Goal: Information Seeking & Learning: Learn about a topic

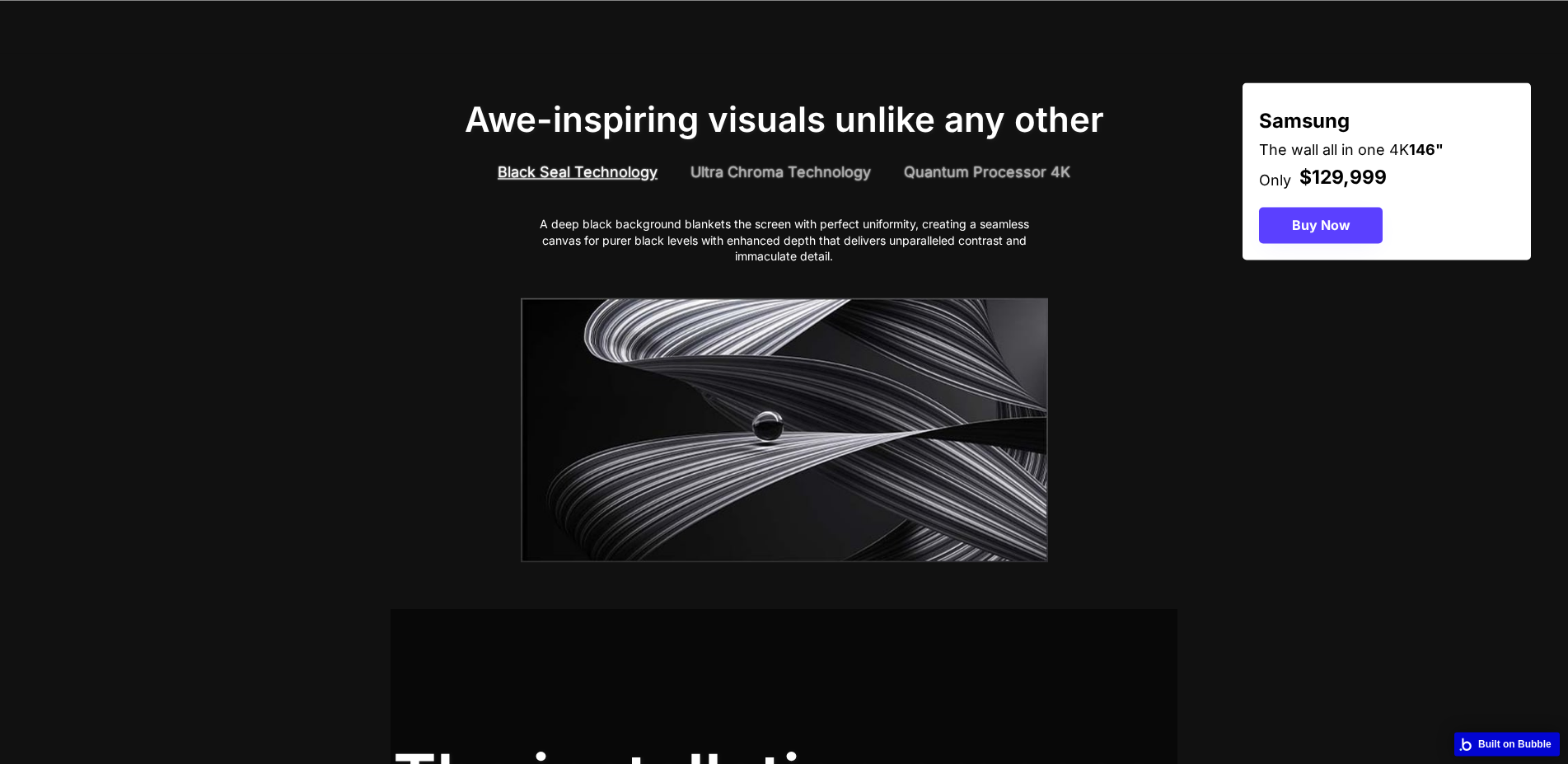
scroll to position [673, 0]
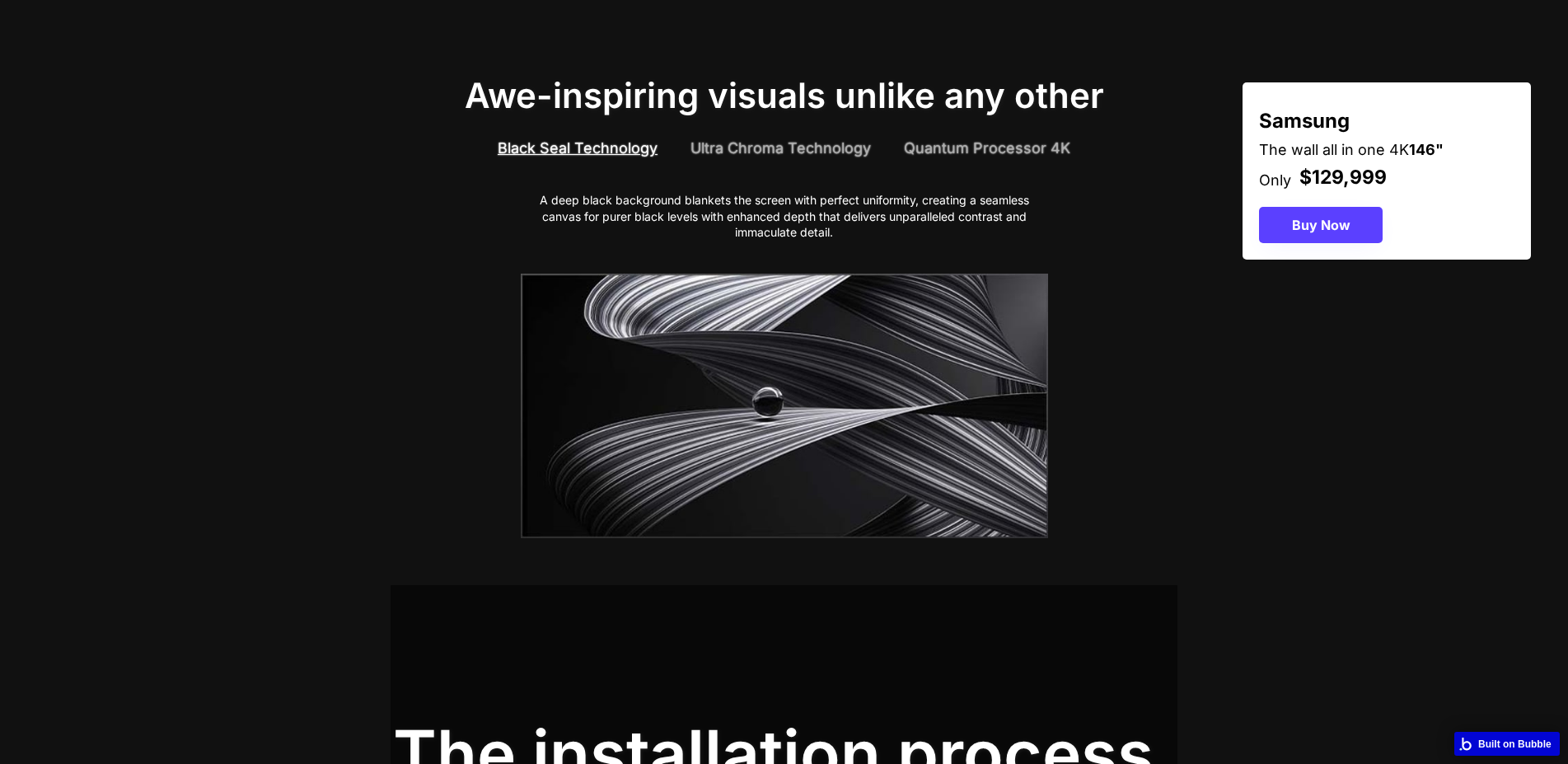
click at [783, 139] on div "Ultra Chroma Technology" at bounding box center [781, 147] width 181 height 21
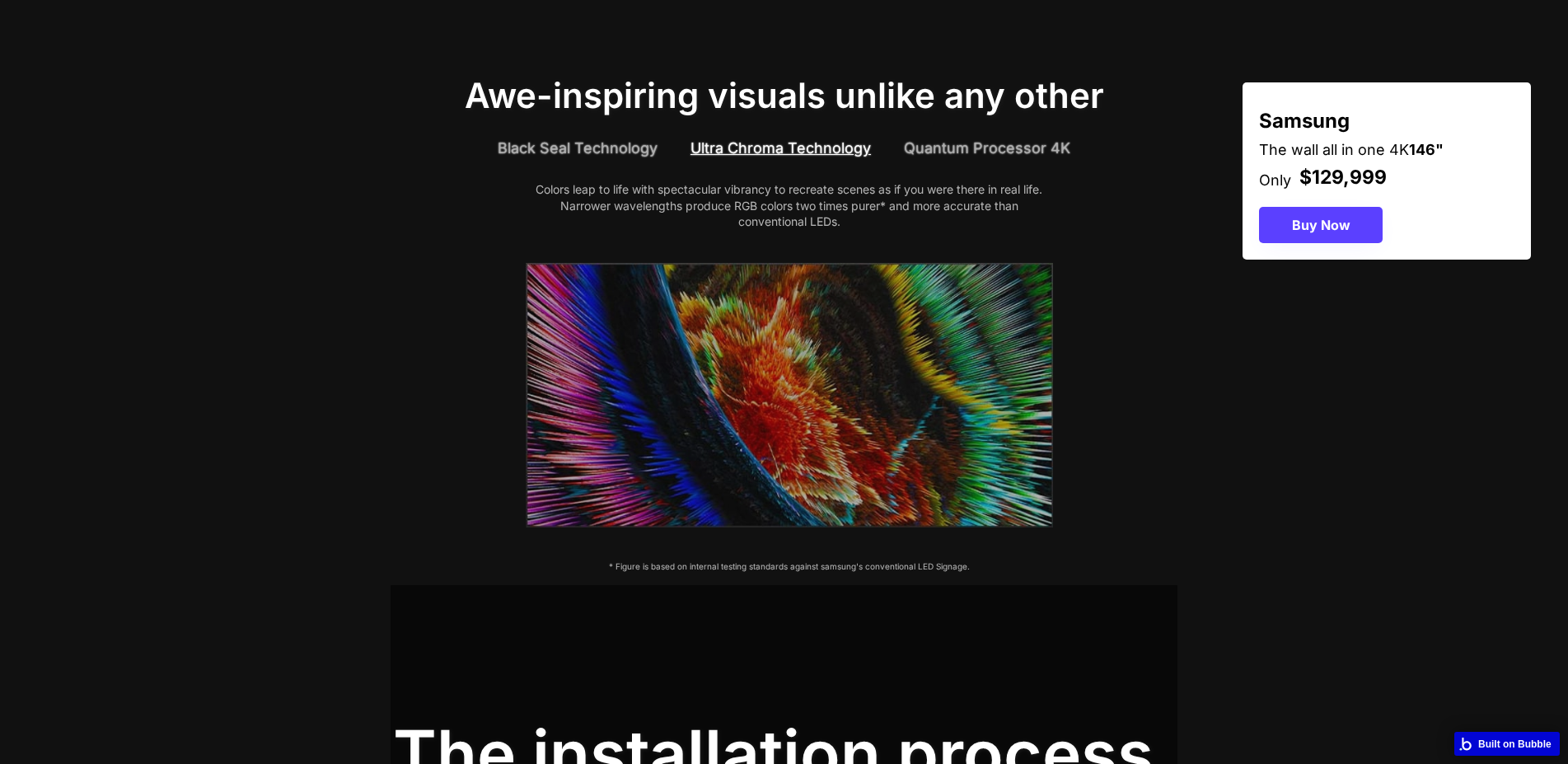
click at [967, 127] on div "Black Seal Technology Ultra Chroma Technology Quantum Processor 4K" at bounding box center [784, 148] width 1054 height 66
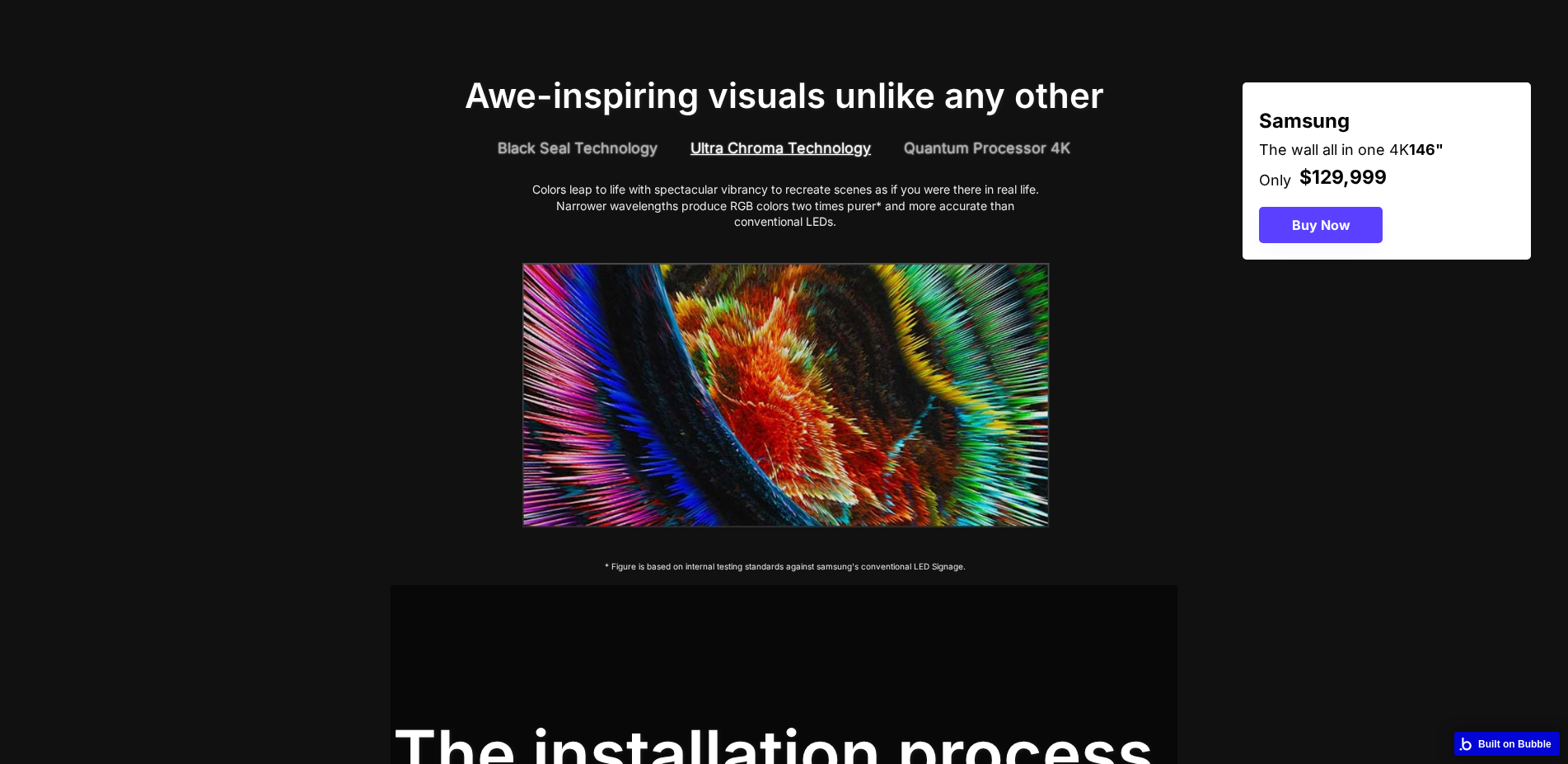
click at [964, 138] on div "Quantum Processor 4K" at bounding box center [987, 147] width 166 height 21
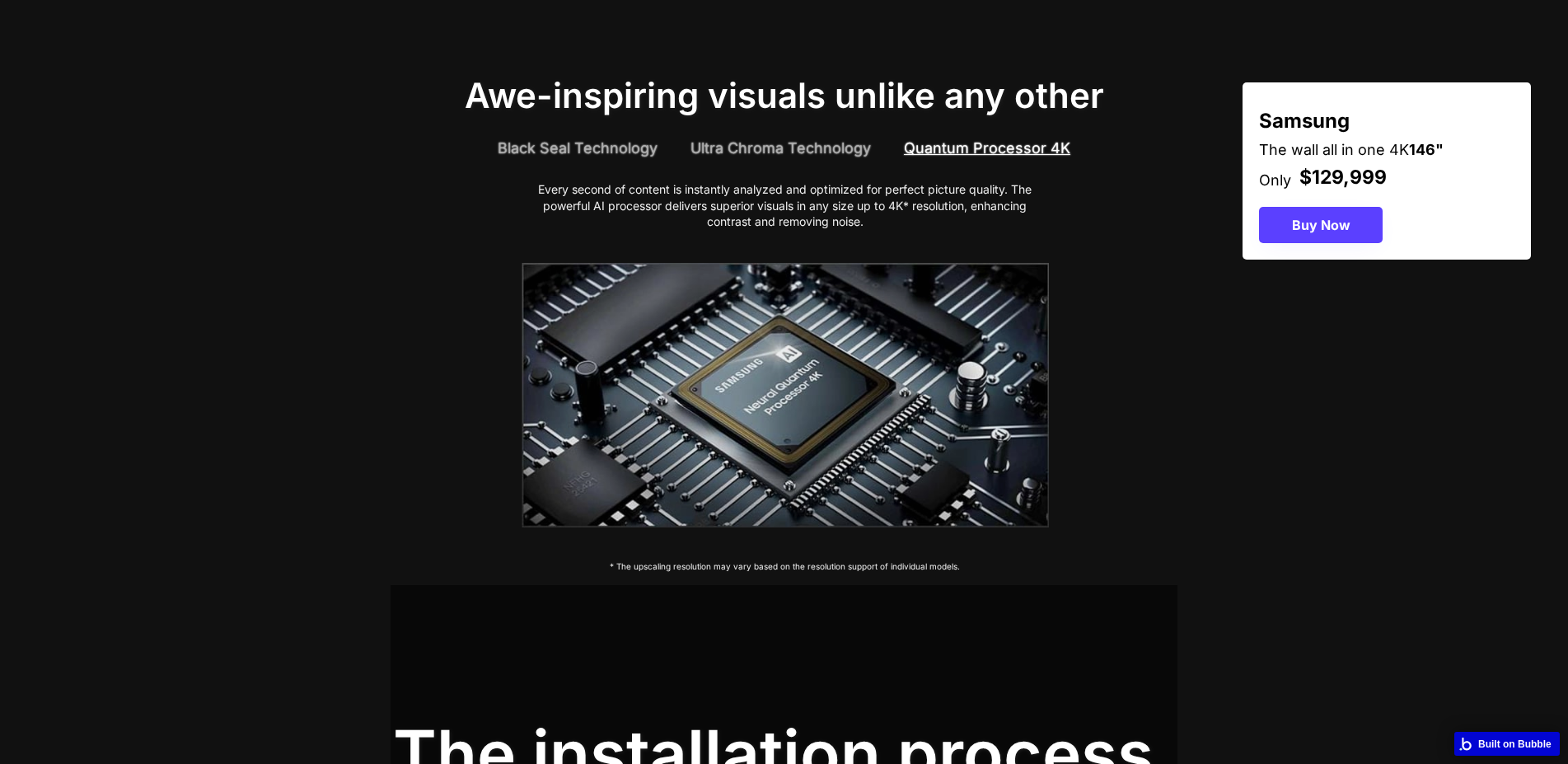
click at [586, 138] on div "Black Seal Technology" at bounding box center [577, 147] width 160 height 21
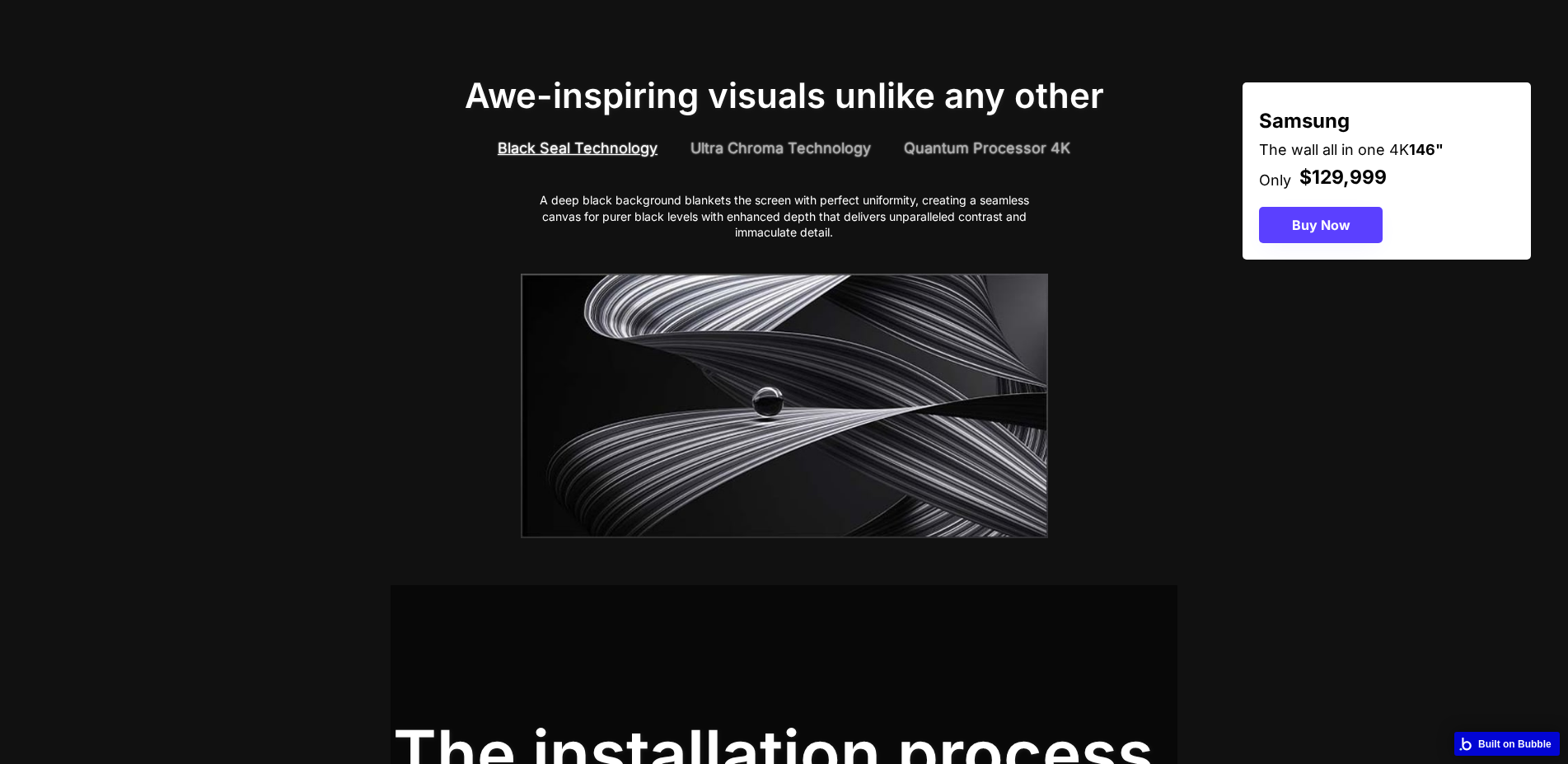
click at [760, 138] on div "Ultra Chroma Technology" at bounding box center [781, 147] width 181 height 21
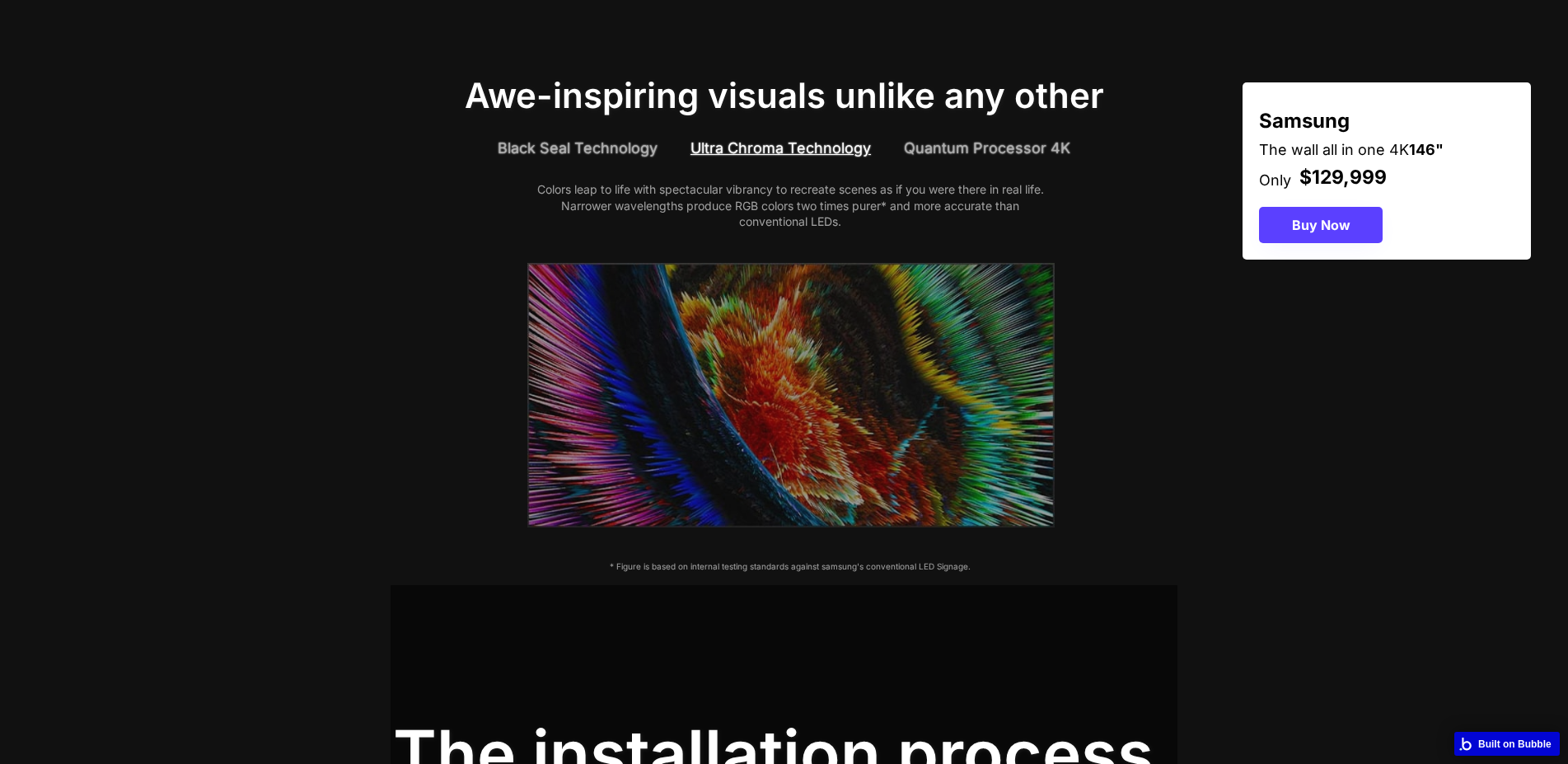
click at [972, 138] on div "Quantum Processor 4K" at bounding box center [987, 147] width 166 height 21
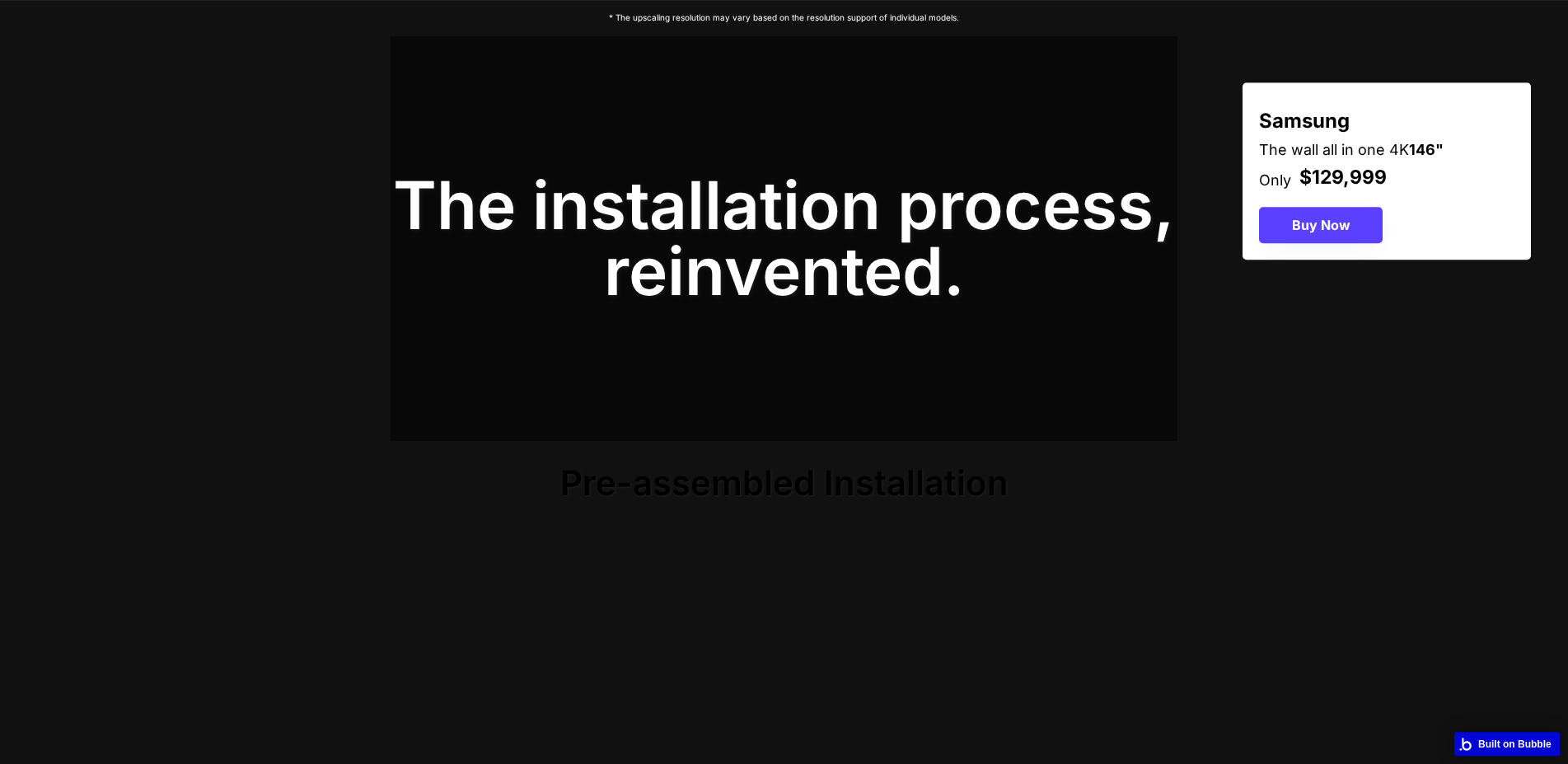
scroll to position [1177, 0]
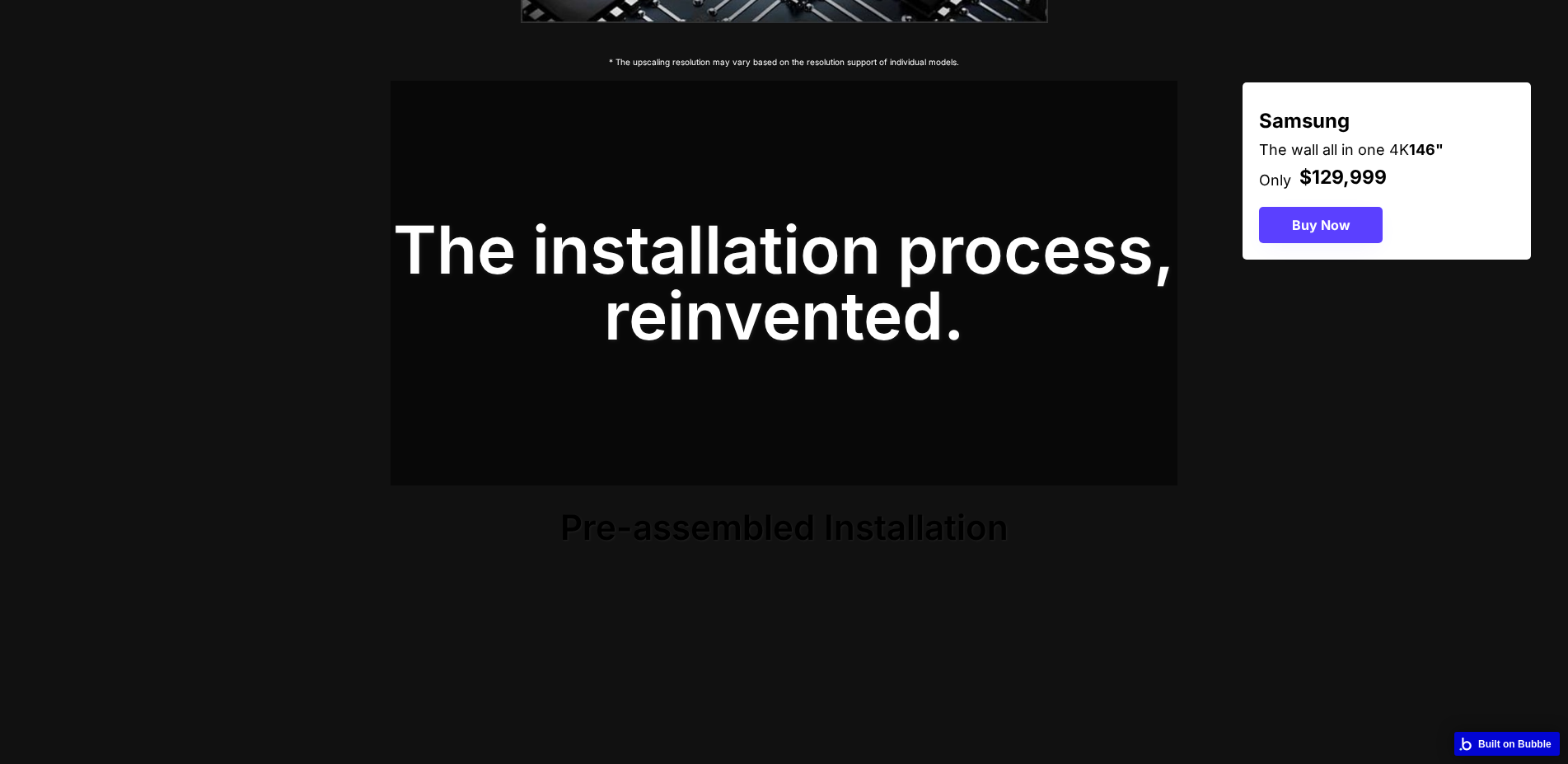
drag, startPoint x: 398, startPoint y: 360, endPoint x: 387, endPoint y: 368, distance: 13.6
click at [403, 359] on div "The installation process, reinvented." at bounding box center [784, 283] width 787 height 404
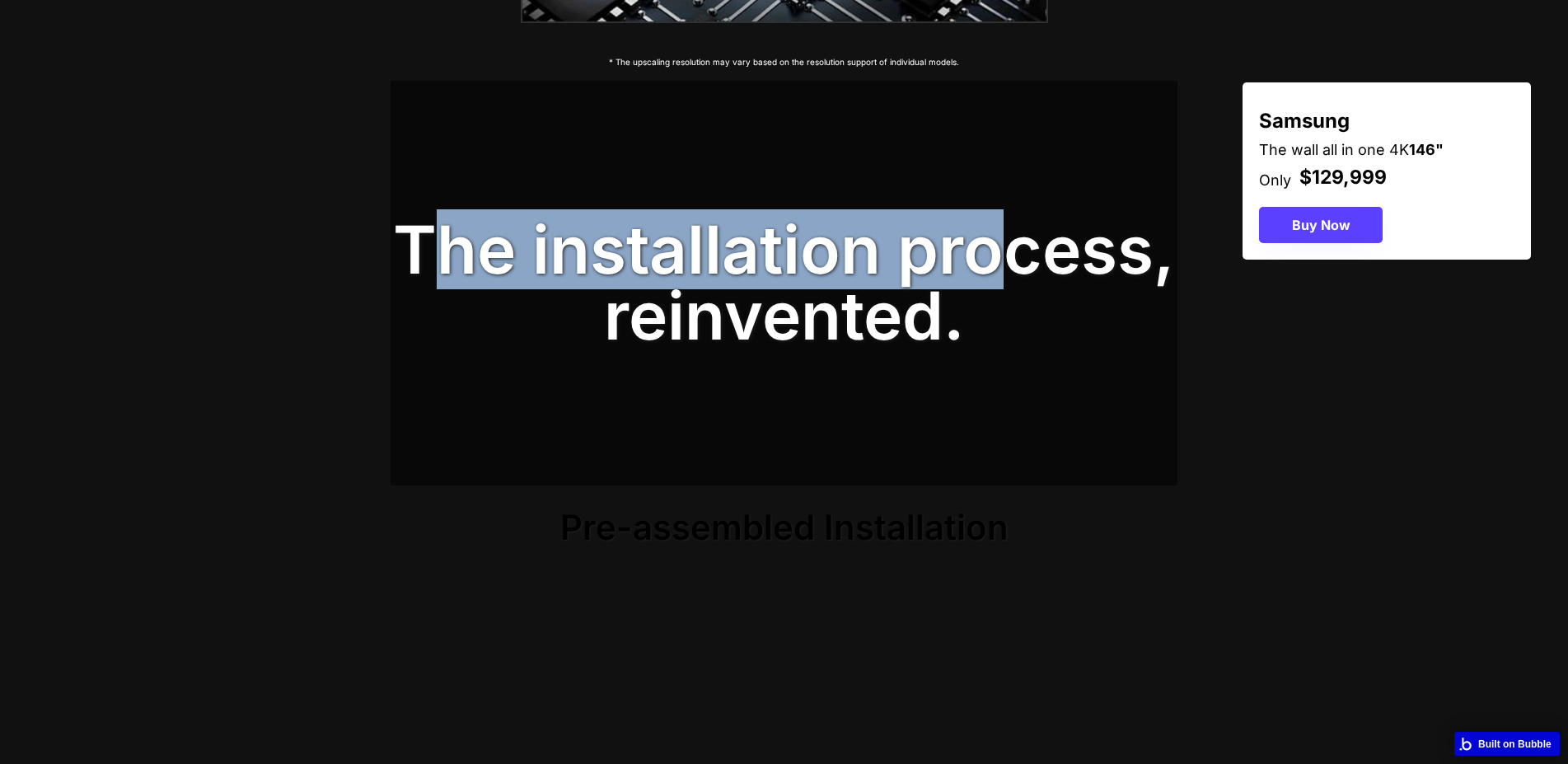
drag, startPoint x: 828, startPoint y: 172, endPoint x: 1016, endPoint y: 226, distance: 195.6
click at [1016, 217] on div "The installation process, reinvented." at bounding box center [784, 283] width 787 height 404
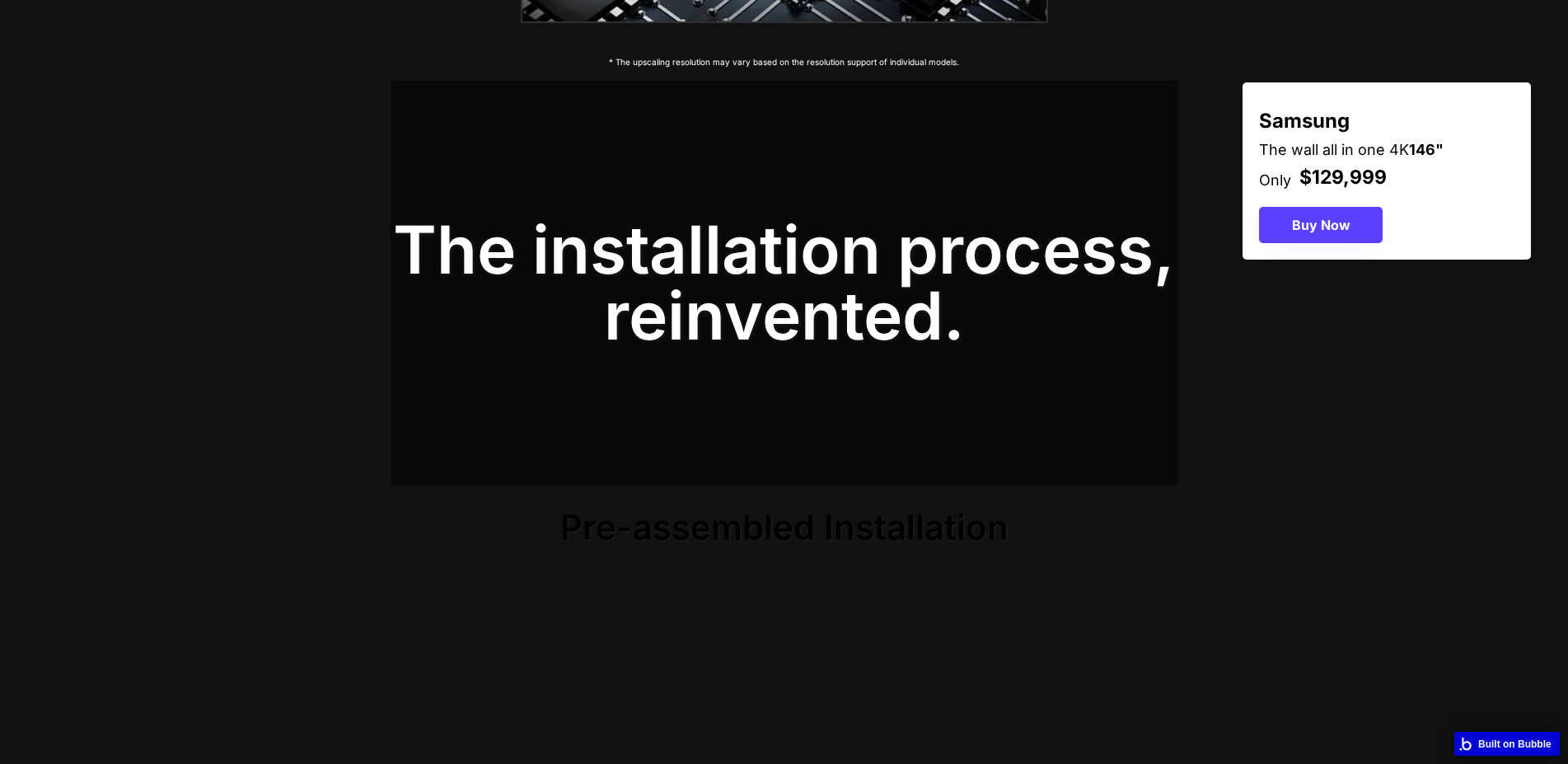
click at [946, 317] on div "The installation process, reinvented." at bounding box center [784, 283] width 787 height 132
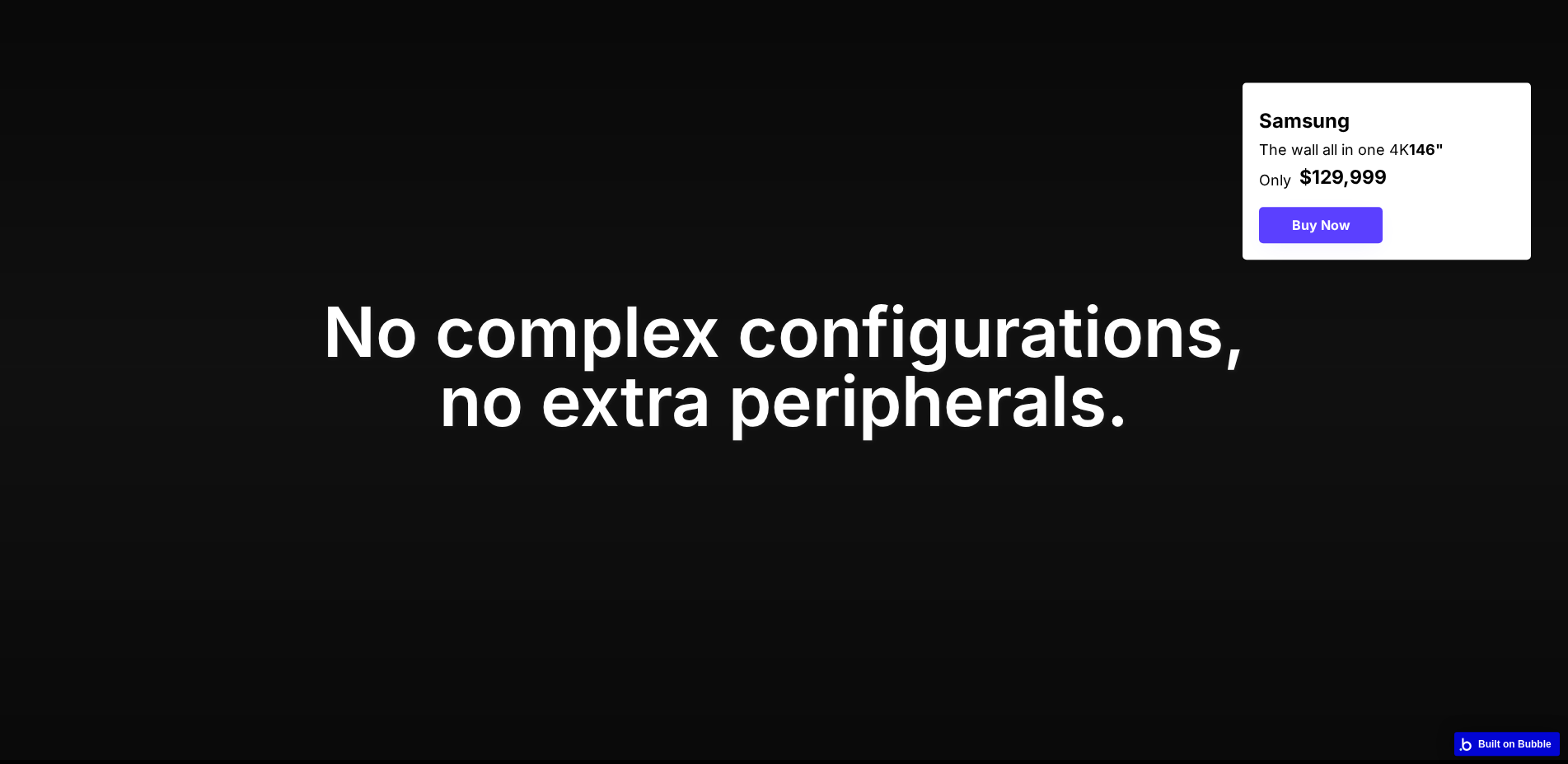
scroll to position [3363, 0]
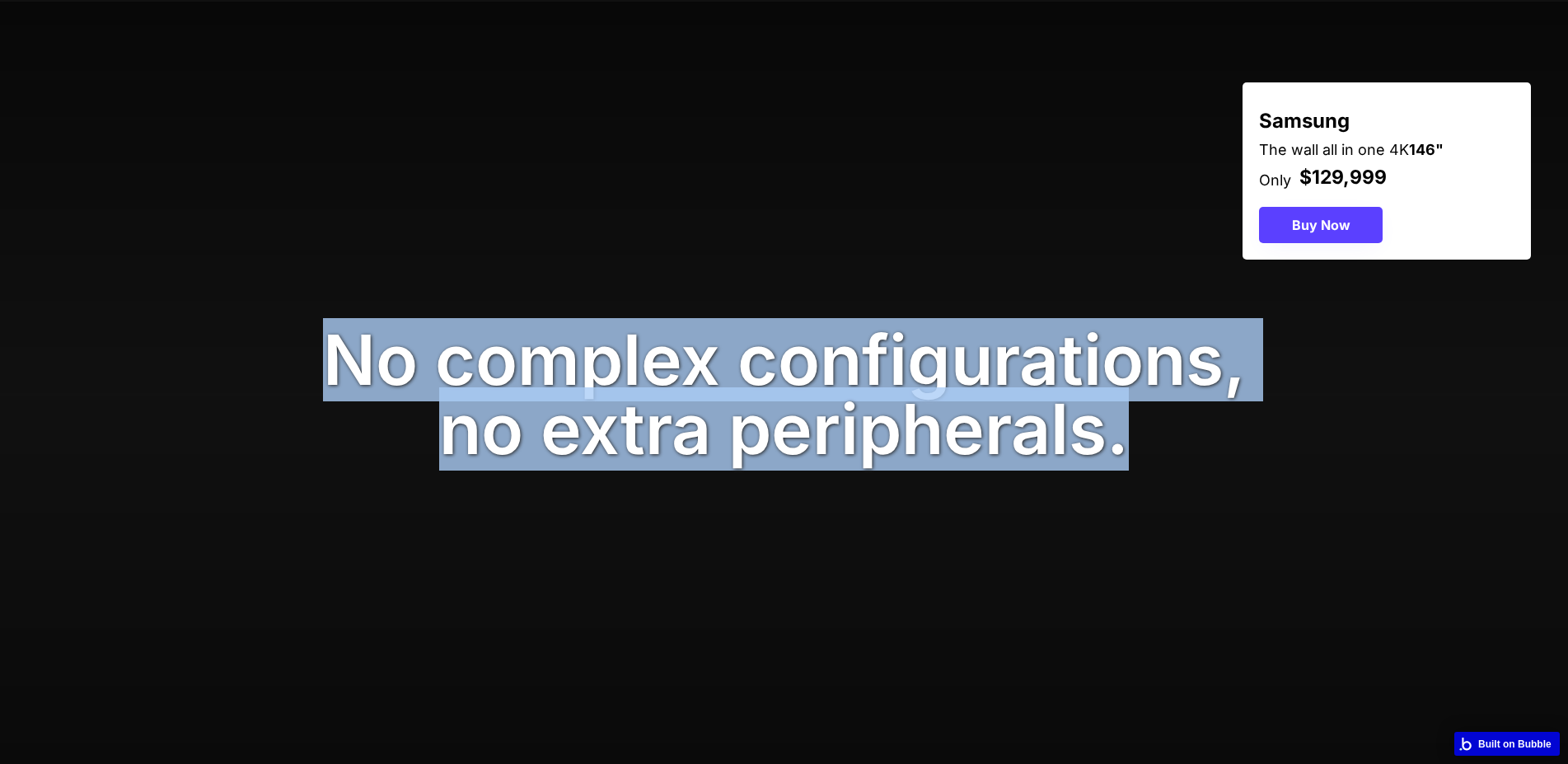
drag, startPoint x: 265, startPoint y: 451, endPoint x: 1155, endPoint y: 516, distance: 892.4
click at [1153, 464] on div "No complex configurations, no extra peripherals." at bounding box center [784, 394] width 1568 height 138
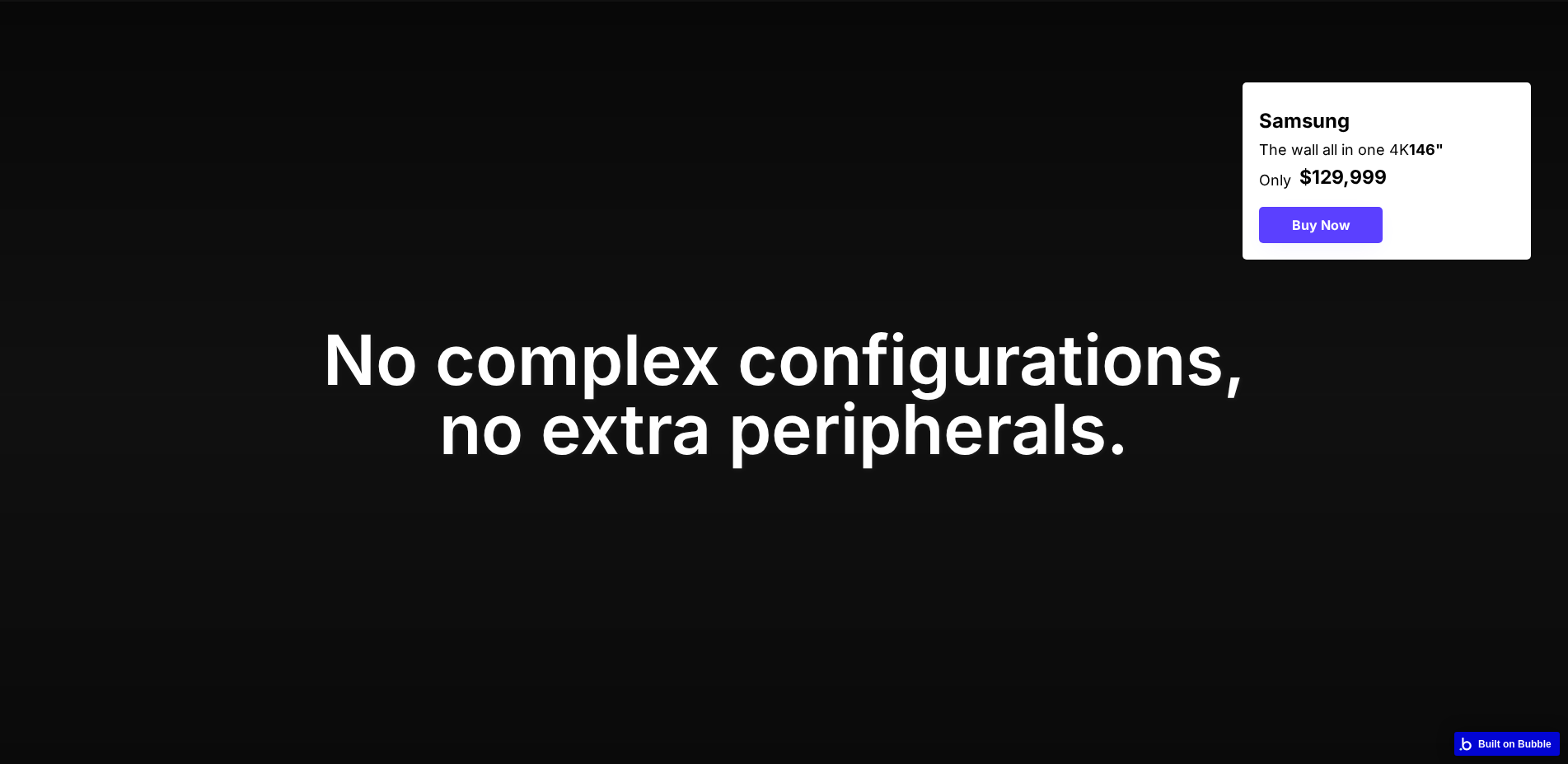
click at [1155, 464] on div "No complex configurations, no extra peripherals." at bounding box center [784, 394] width 1568 height 138
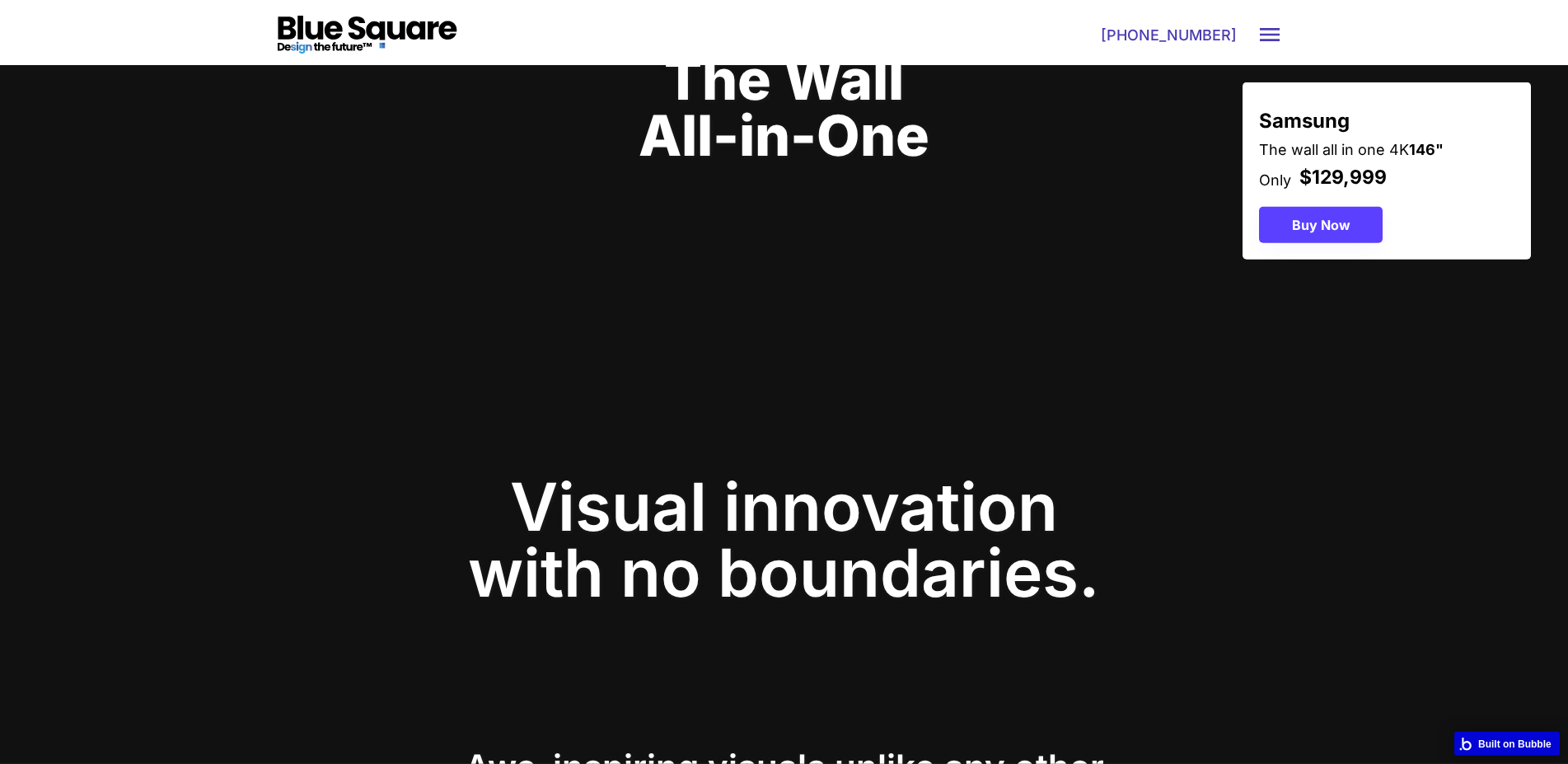
scroll to position [0, 0]
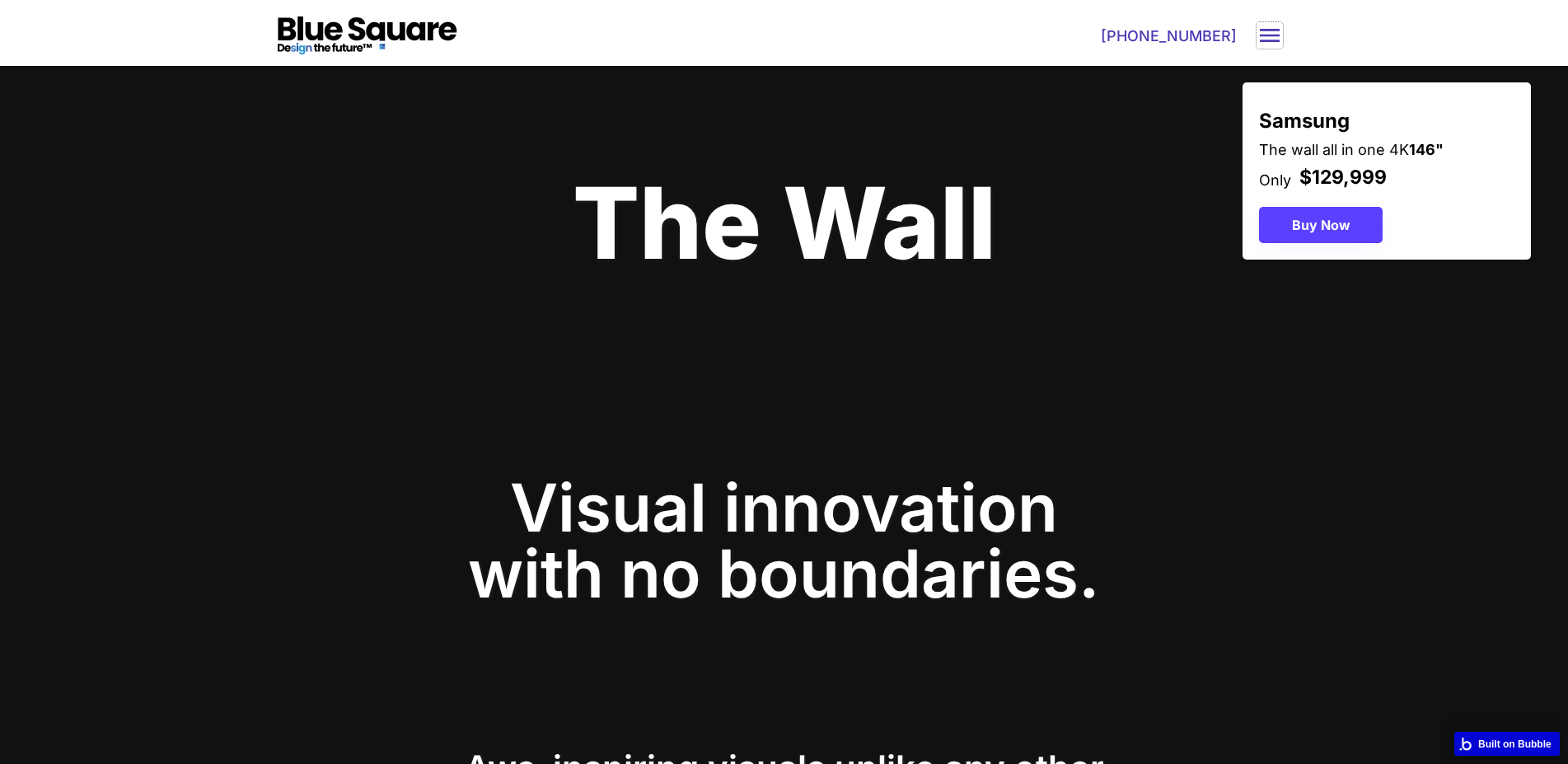
click at [1277, 31] on text "menu" at bounding box center [1270, 36] width 27 height 27
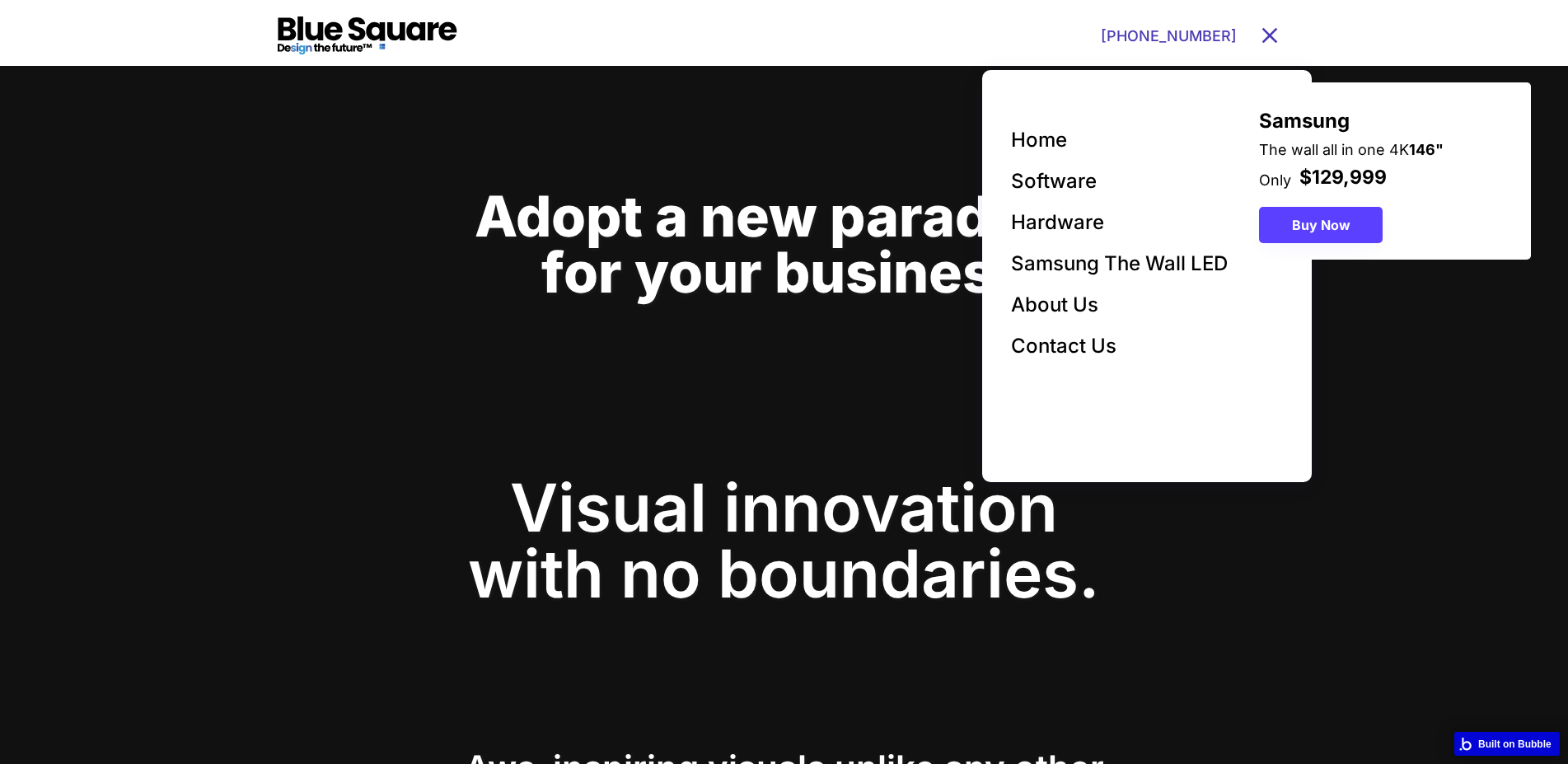
click at [1275, 32] on text "close" at bounding box center [1270, 36] width 27 height 27
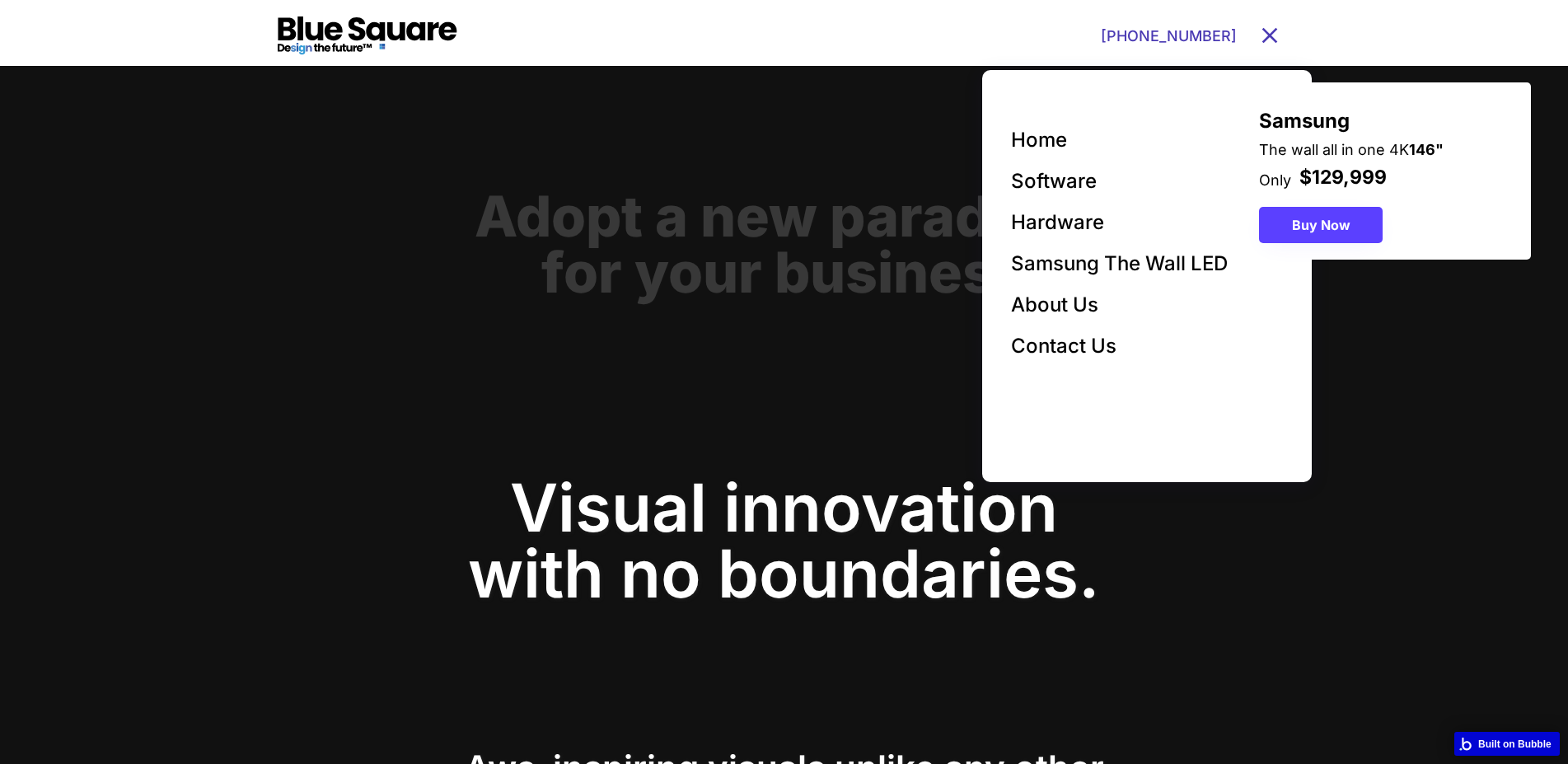
click at [1275, 32] on text "close" at bounding box center [1270, 36] width 27 height 27
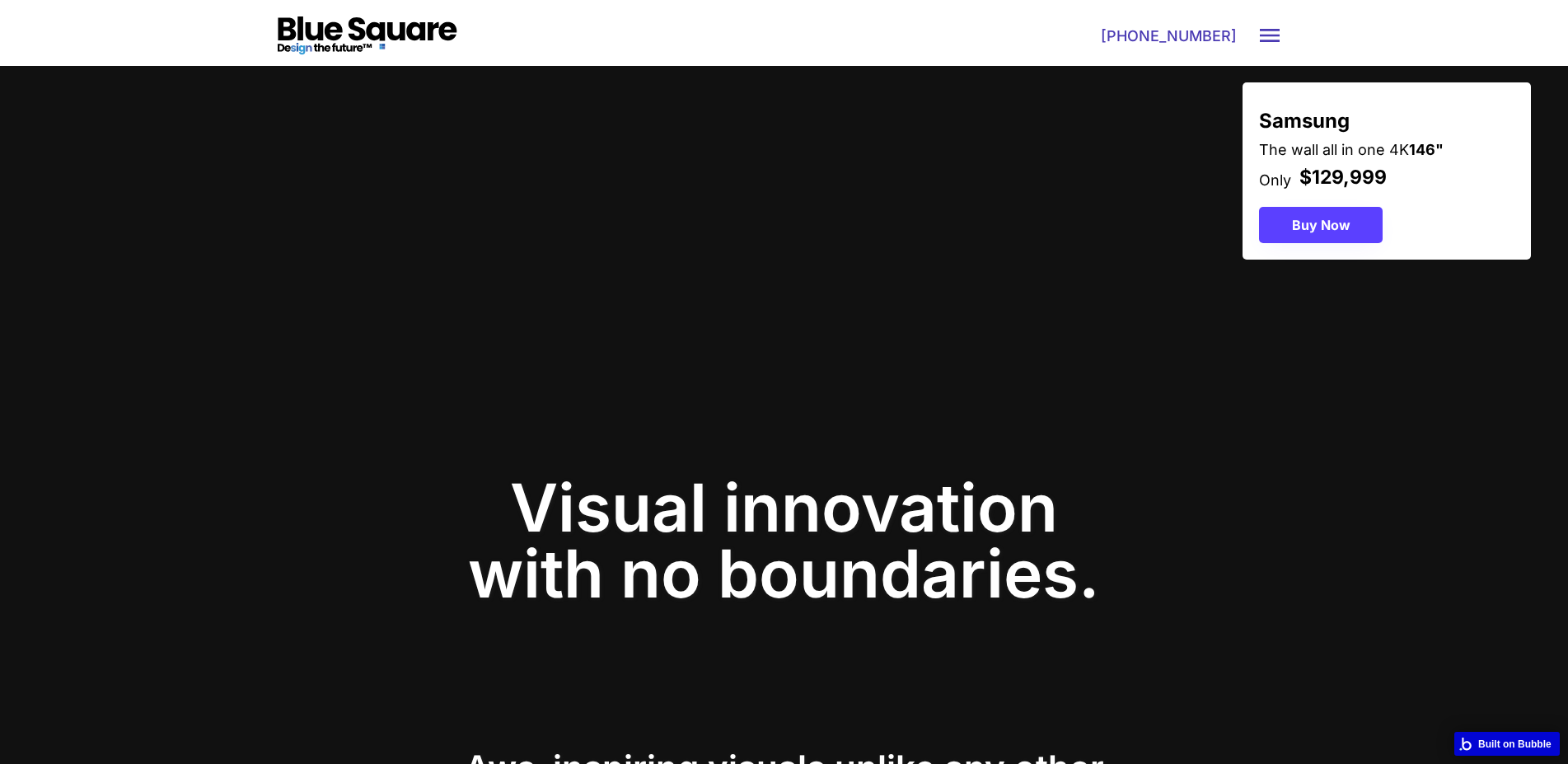
click at [1269, 34] on text "menu" at bounding box center [1270, 36] width 27 height 27
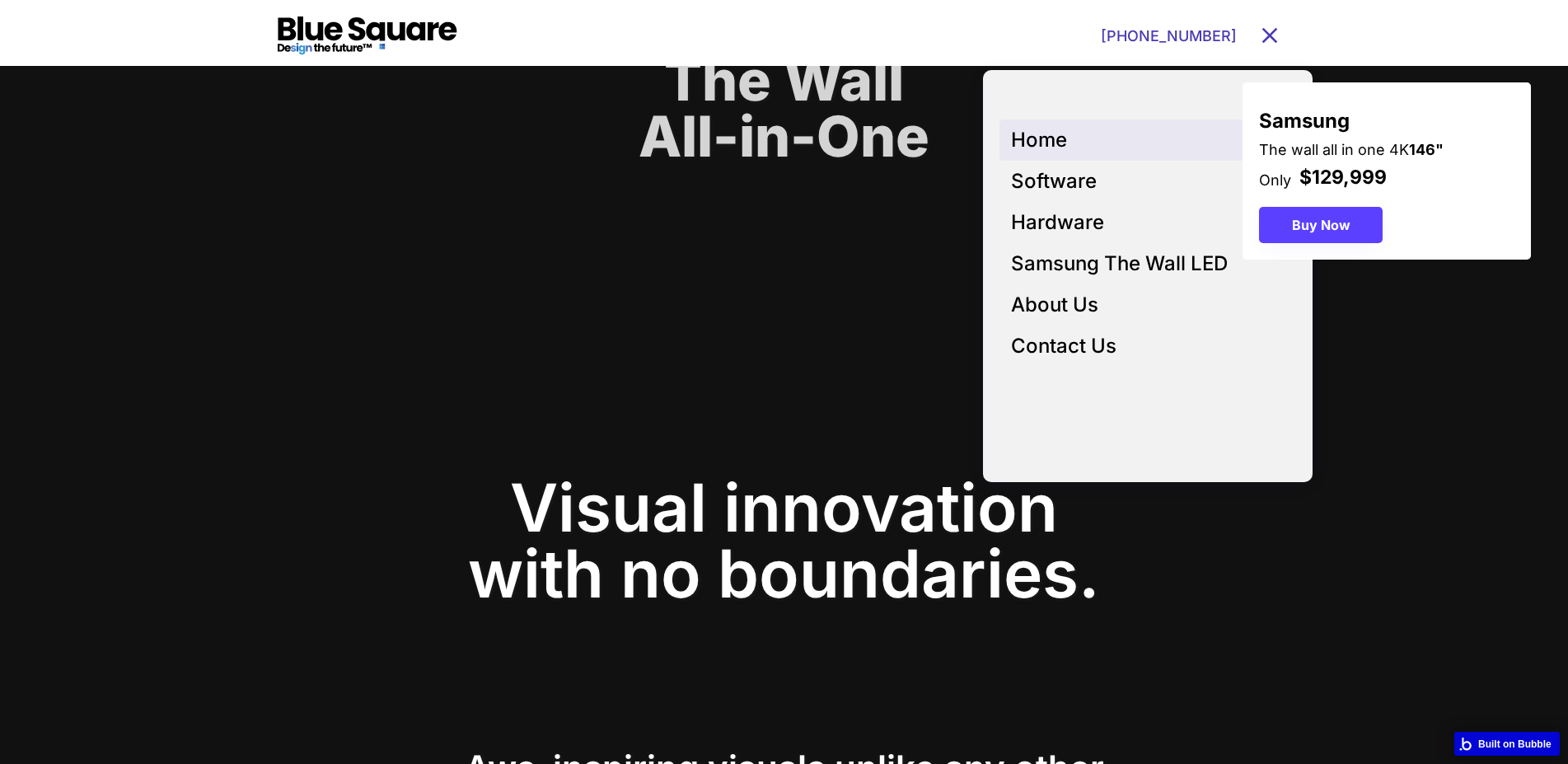
click at [1085, 133] on div "Home" at bounding box center [1146, 140] width 272 height 28
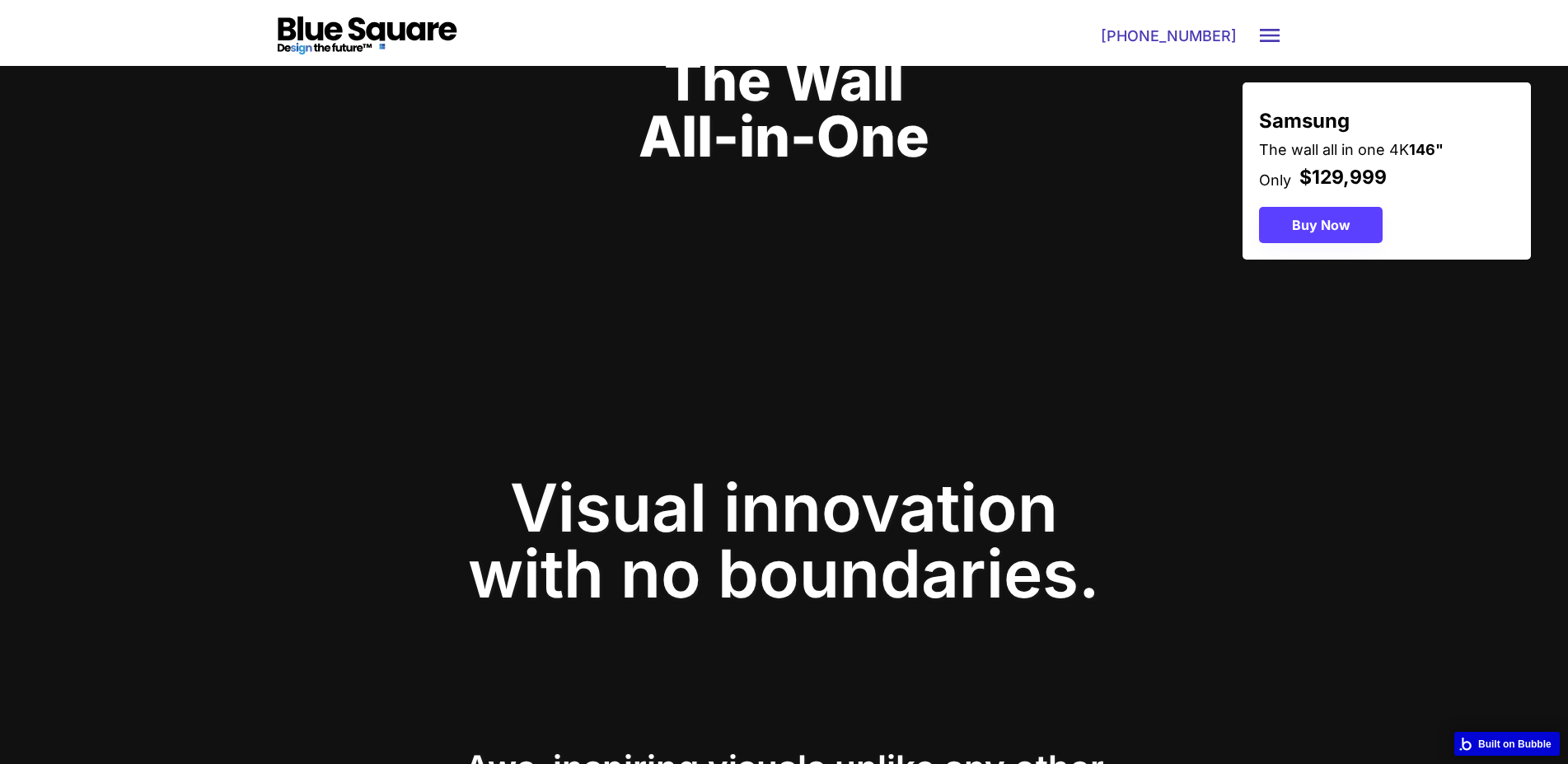
click at [1262, 36] on text "menu" at bounding box center [1270, 36] width 27 height 27
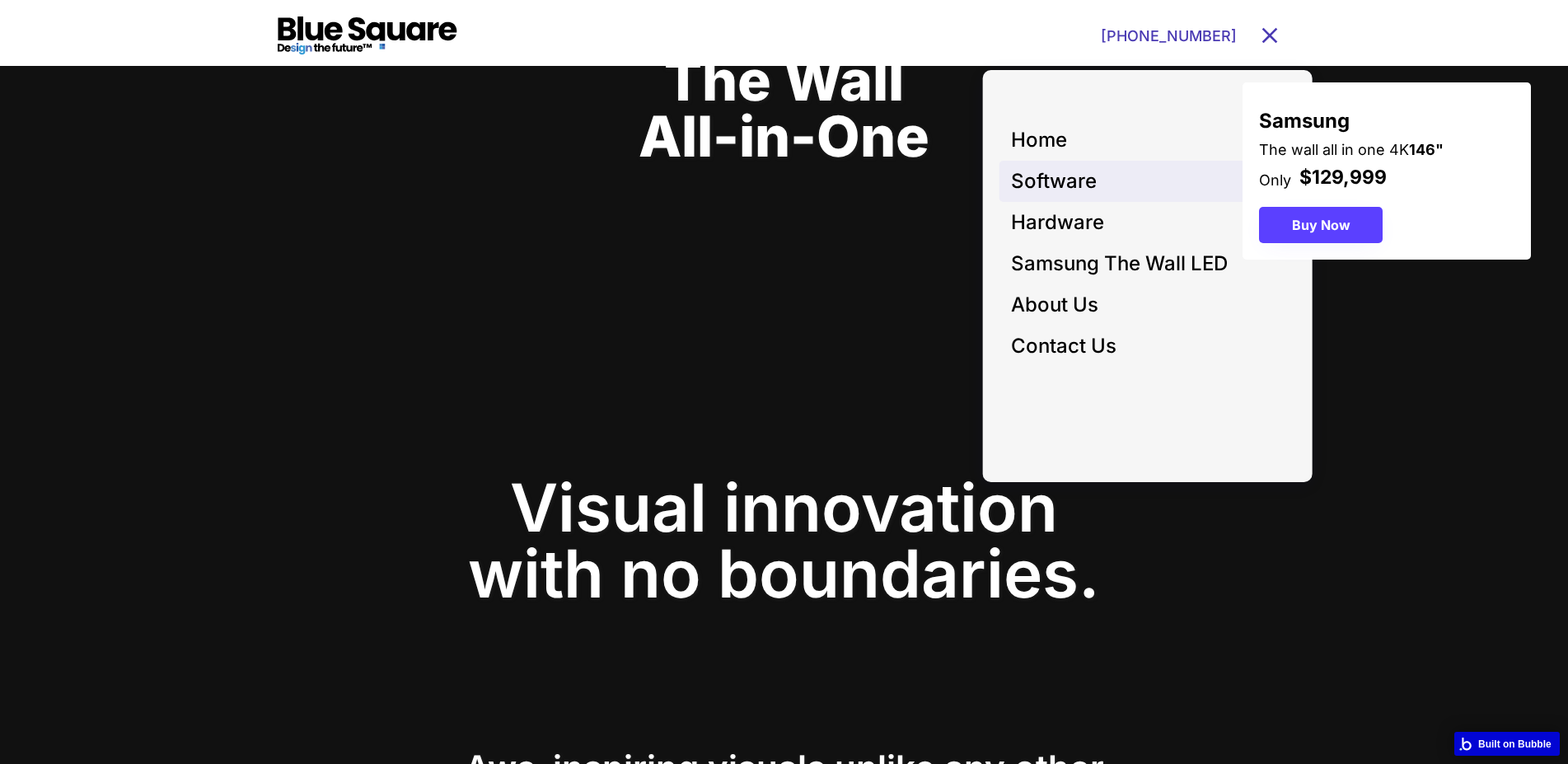
click at [1083, 171] on div "Software" at bounding box center [1146, 181] width 272 height 28
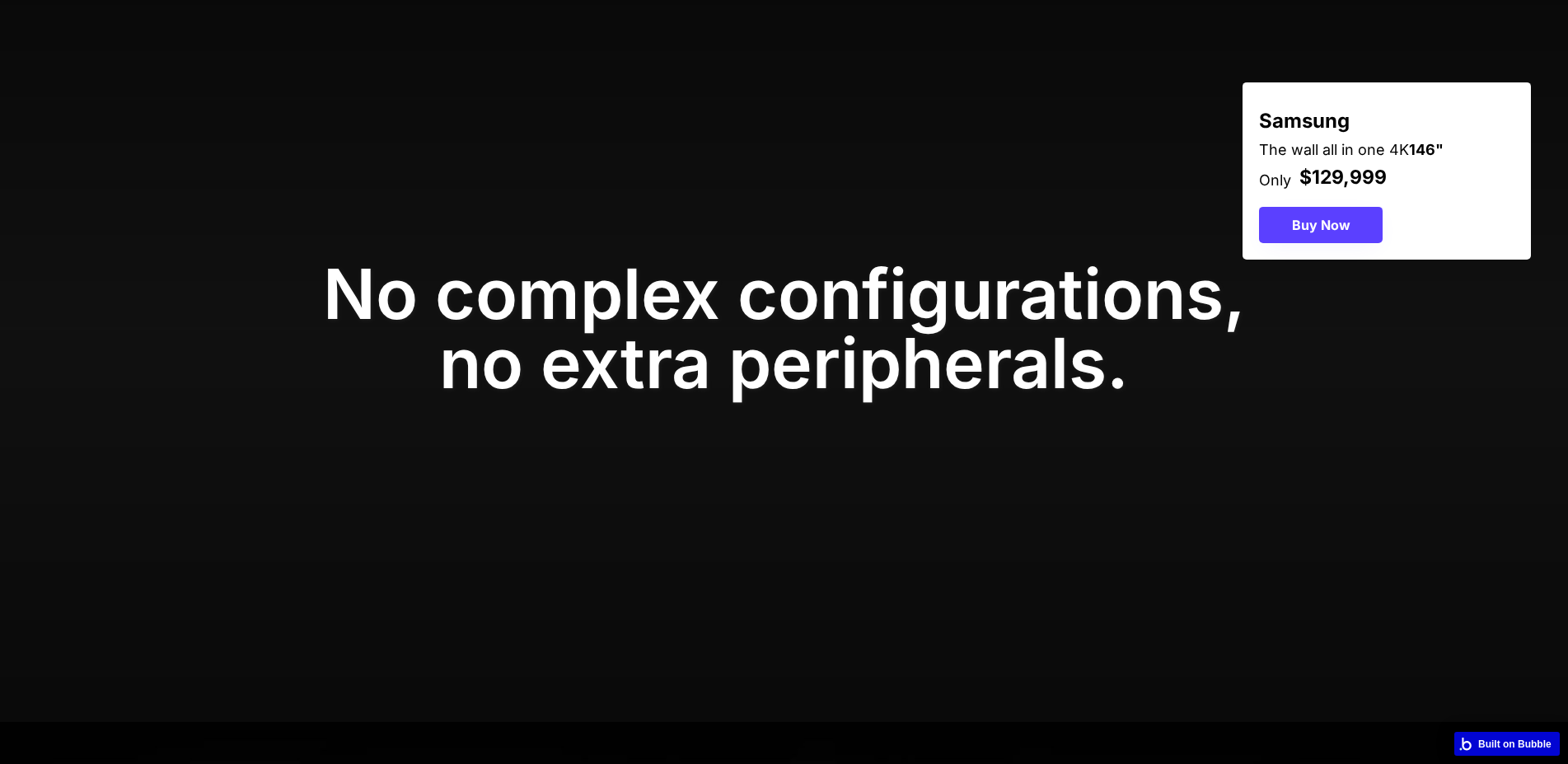
scroll to position [3363, 0]
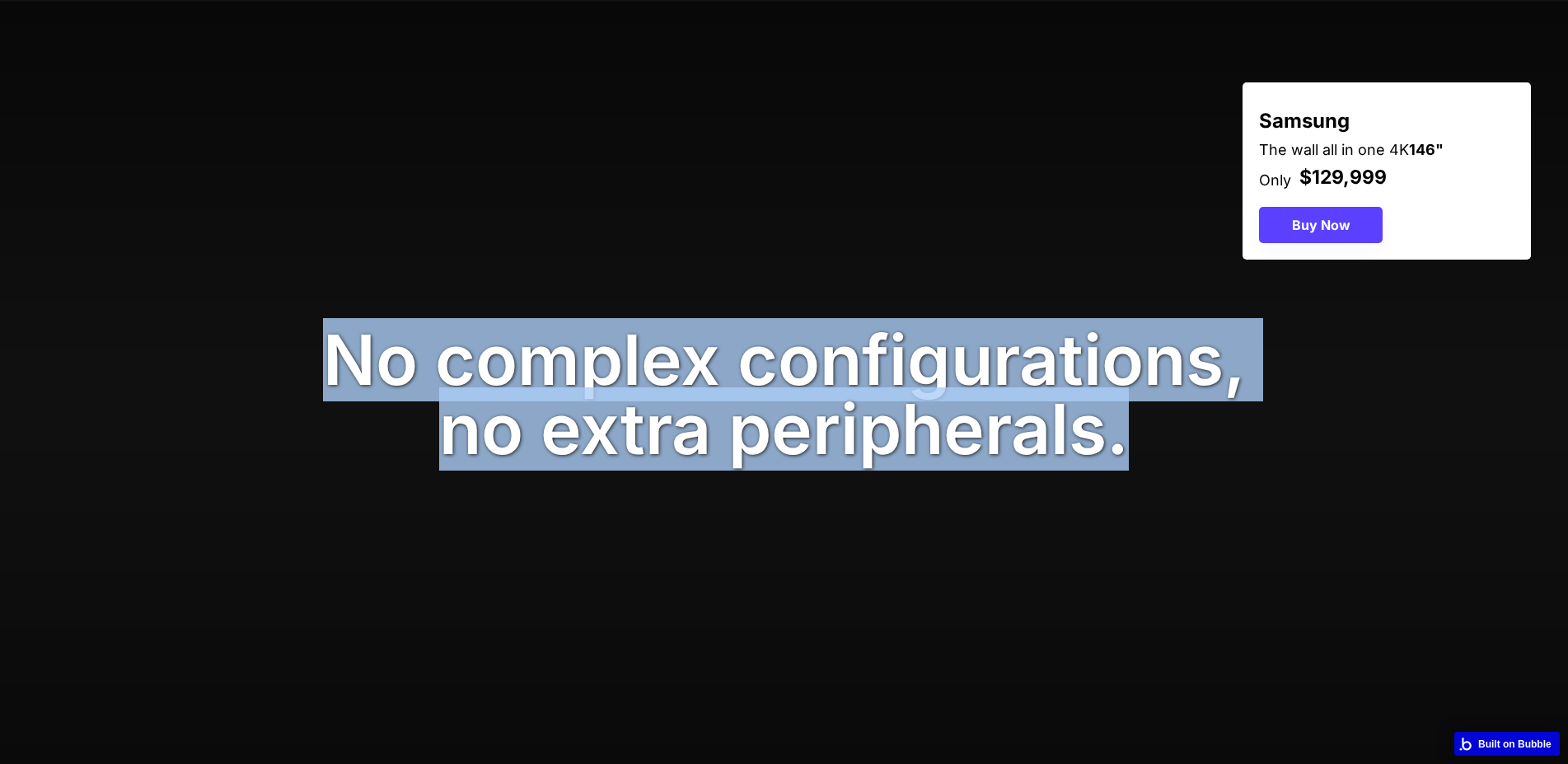
drag, startPoint x: 289, startPoint y: 447, endPoint x: 1267, endPoint y: 561, distance: 984.6
click at [1268, 560] on div "No complex configurations, no extra peripherals." at bounding box center [784, 395] width 1568 height 787
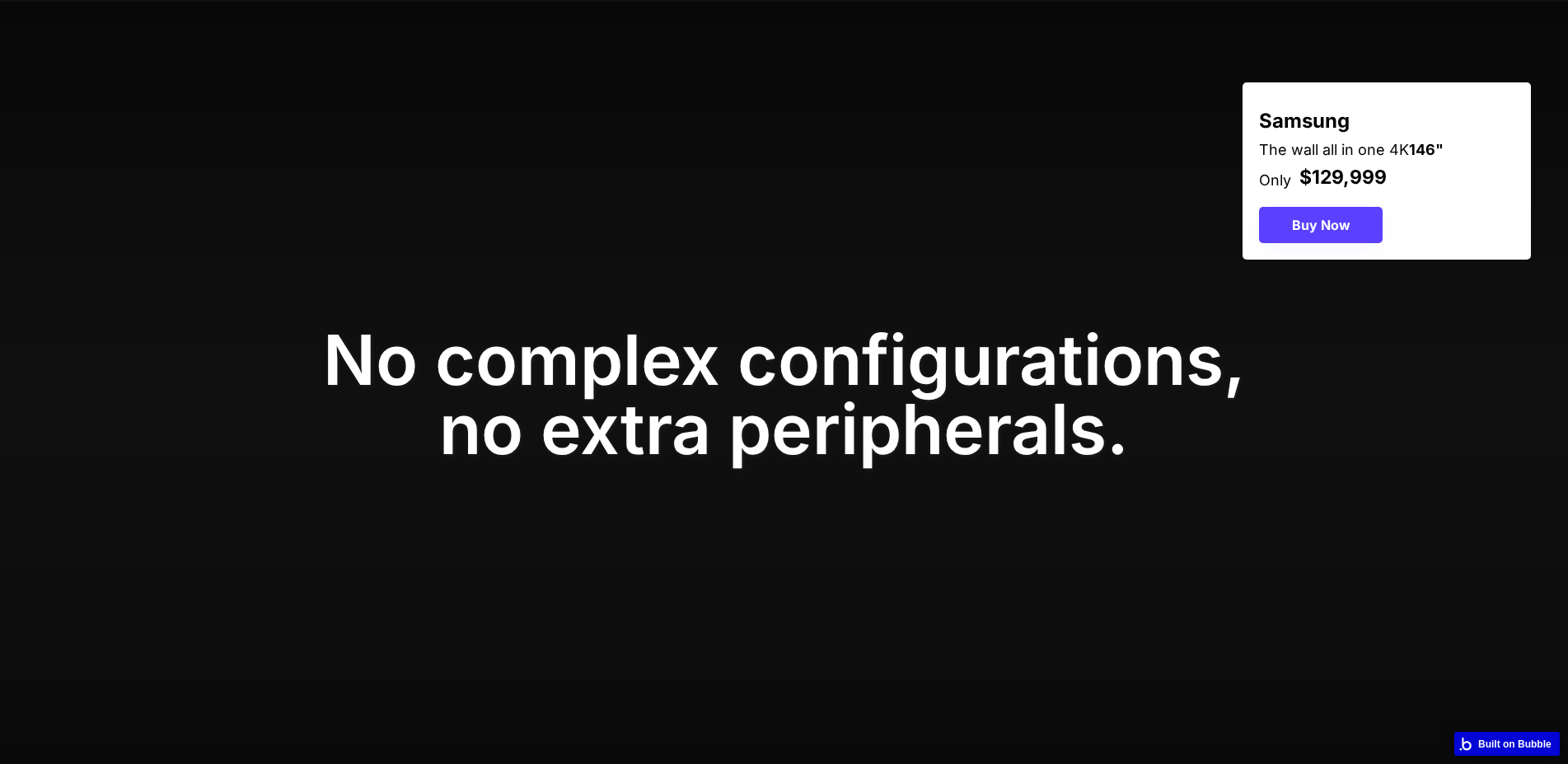
click at [1261, 558] on div "No complex configurations, no extra peripherals." at bounding box center [784, 395] width 1568 height 787
